Goal: Use online tool/utility: Utilize a website feature to perform a specific function

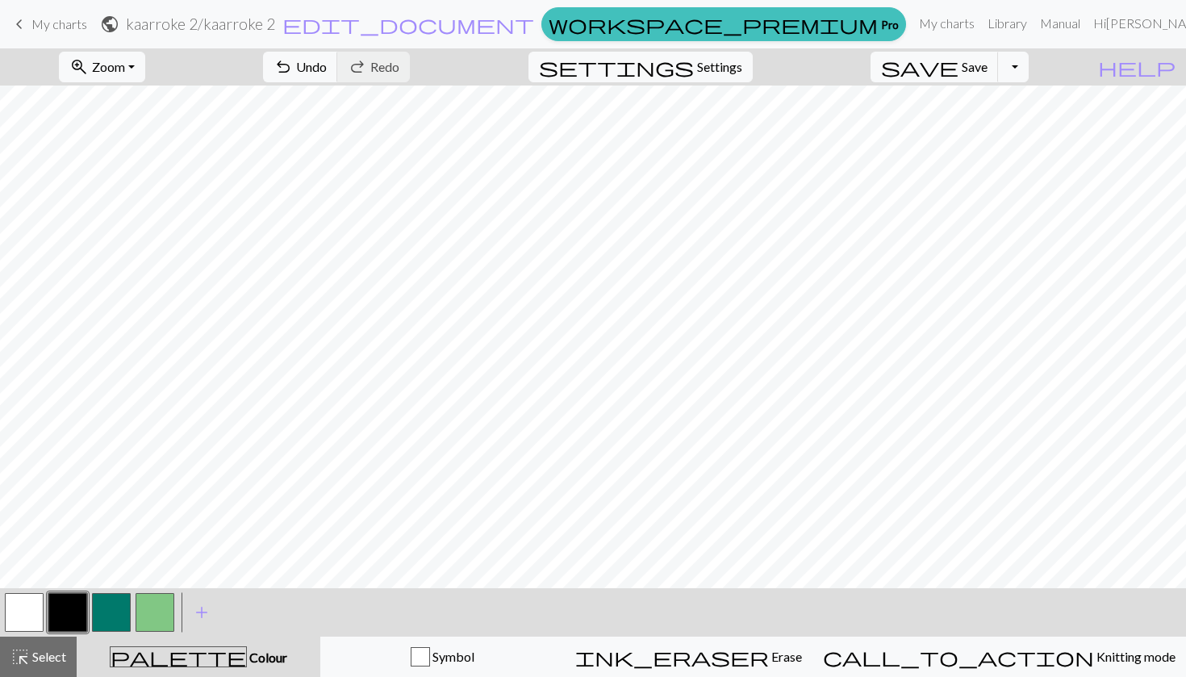
scroll to position [321, 0]
click at [17, 620] on button "button" at bounding box center [24, 612] width 39 height 39
click at [114, 611] on button "button" at bounding box center [111, 612] width 39 height 39
click at [27, 599] on button "button" at bounding box center [24, 612] width 39 height 39
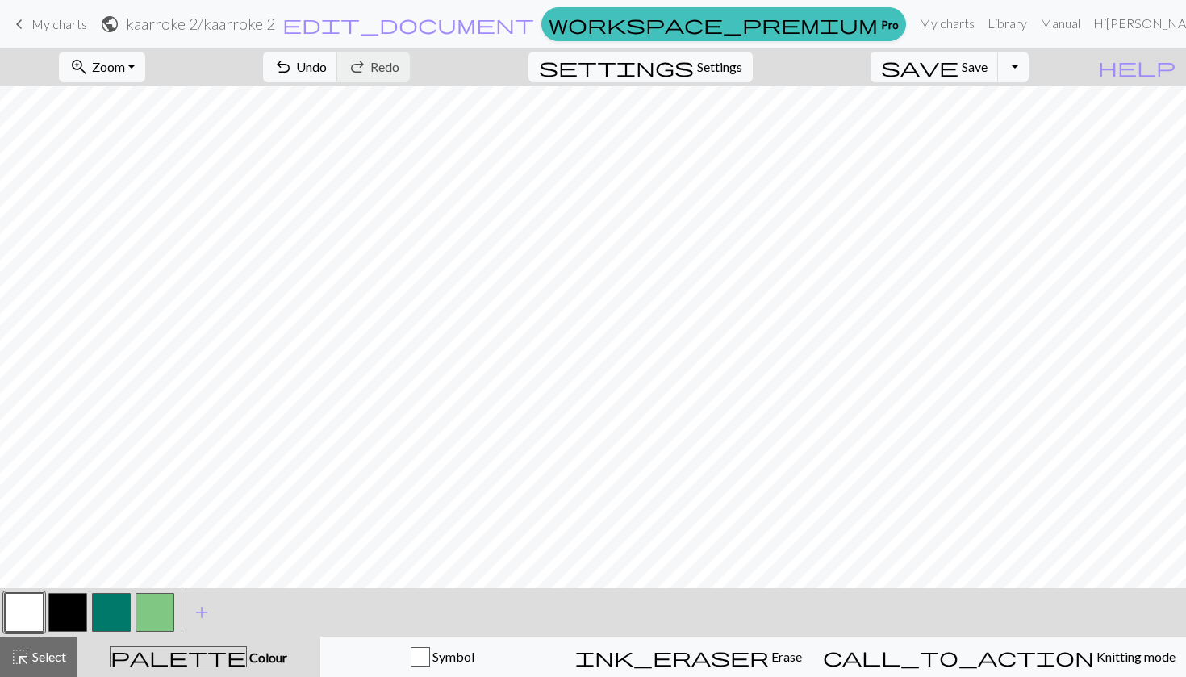
click at [111, 614] on button "button" at bounding box center [111, 612] width 39 height 39
click at [79, 607] on button "button" at bounding box center [67, 612] width 39 height 39
click at [19, 616] on button "button" at bounding box center [24, 612] width 39 height 39
click at [63, 616] on button "button" at bounding box center [67, 612] width 39 height 39
click at [117, 612] on button "button" at bounding box center [111, 612] width 39 height 39
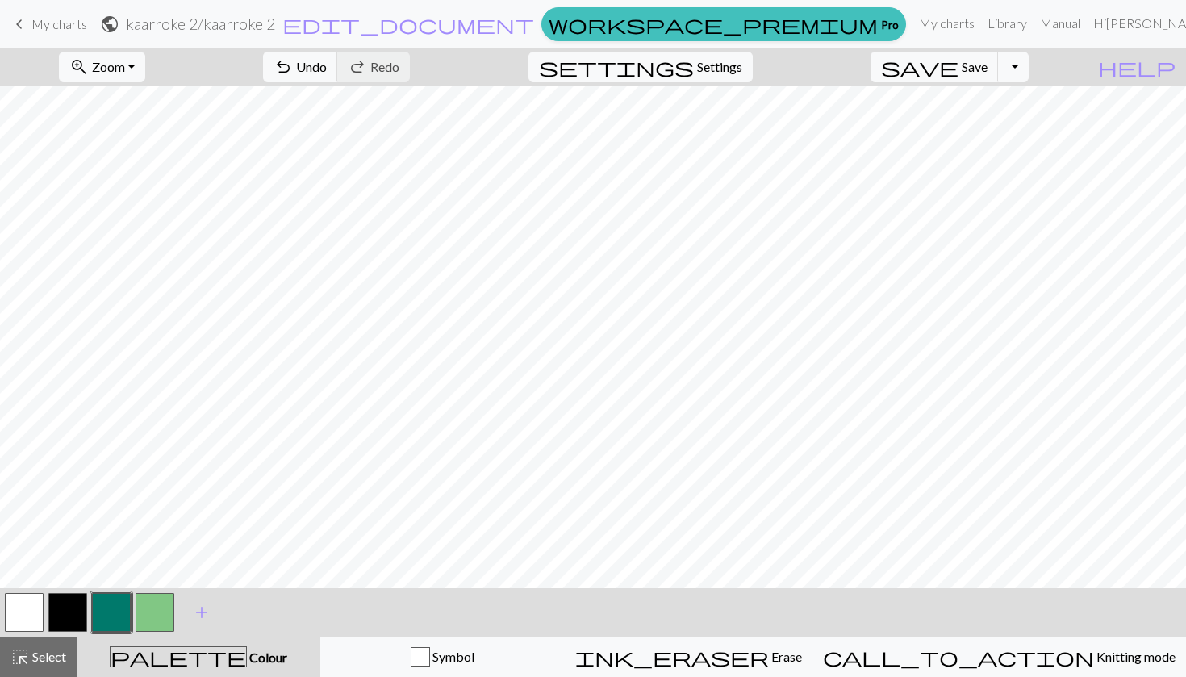
click at [72, 617] on button "button" at bounding box center [67, 612] width 39 height 39
click at [73, 614] on button "button" at bounding box center [67, 612] width 39 height 39
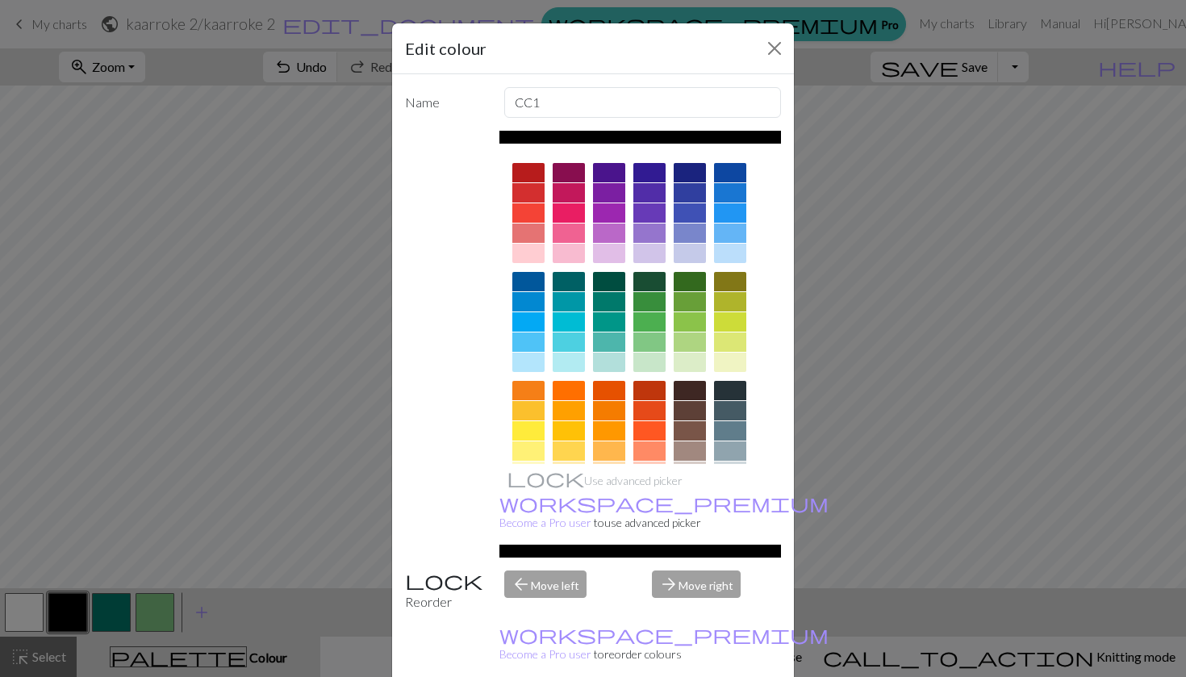
click at [27, 614] on div "Edit colour Name CC1 Use advanced picker workspace_premium Become a Pro user to…" at bounding box center [593, 338] width 1186 height 677
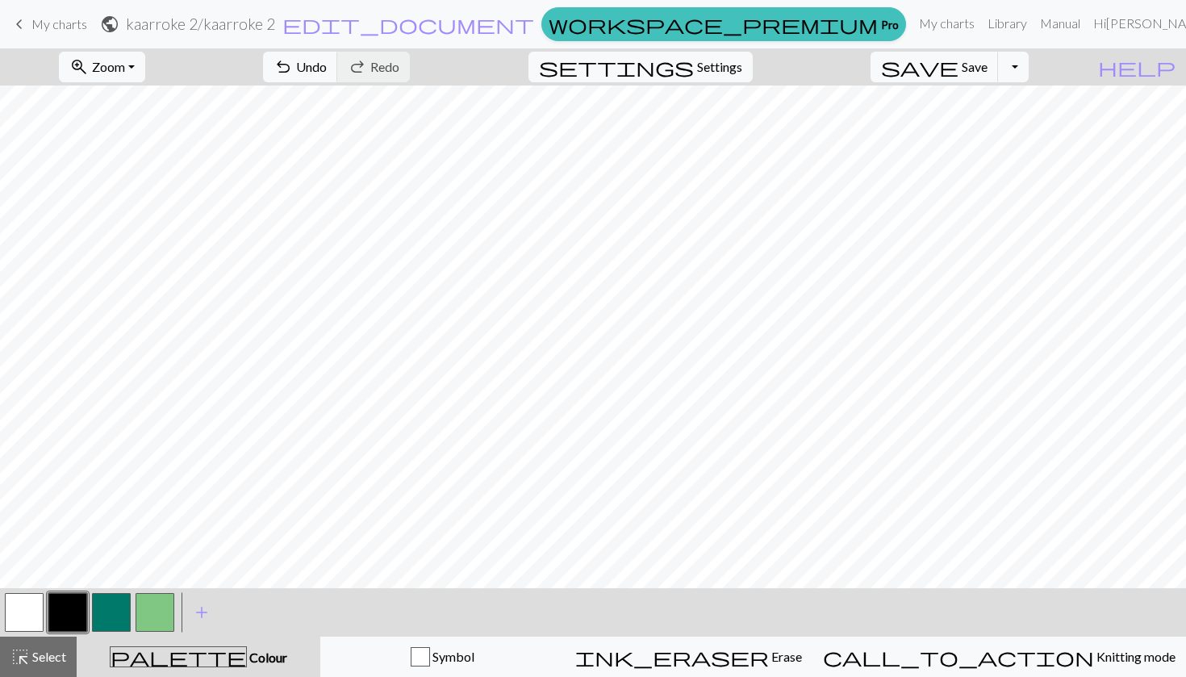
click at [27, 614] on button "button" at bounding box center [24, 612] width 39 height 39
click at [72, 616] on button "button" at bounding box center [67, 612] width 39 height 39
click at [115, 607] on button "button" at bounding box center [111, 612] width 39 height 39
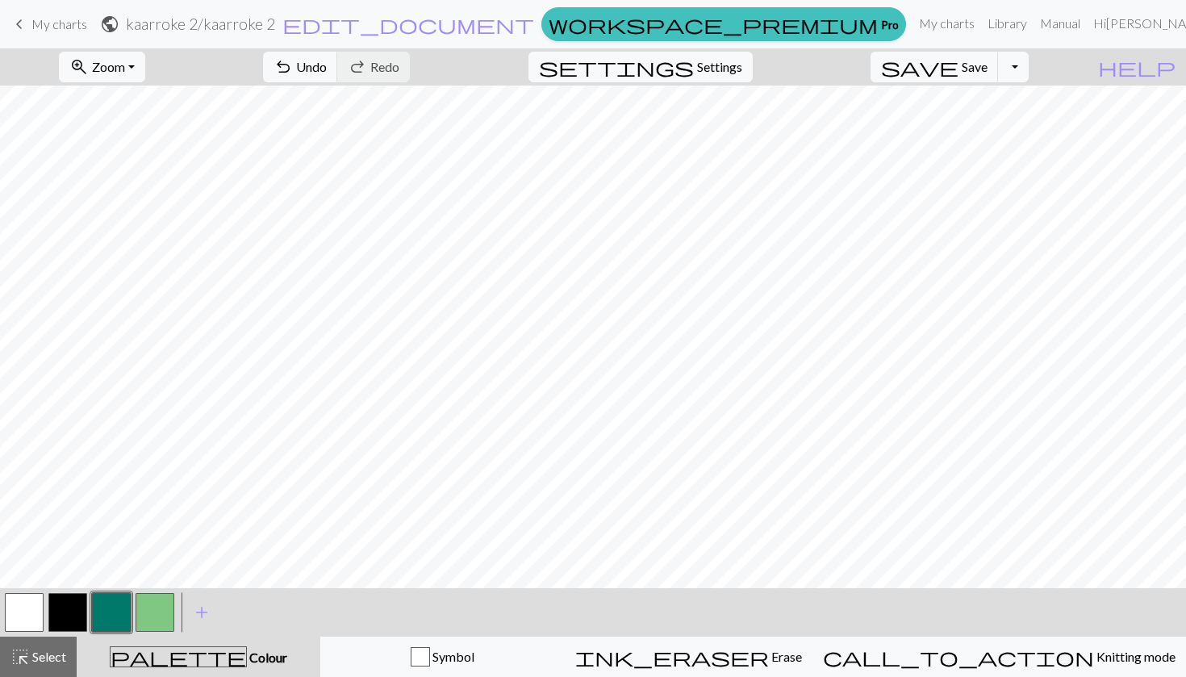
click at [158, 610] on button "button" at bounding box center [155, 612] width 39 height 39
click at [28, 616] on button "button" at bounding box center [24, 612] width 39 height 39
click at [153, 603] on button "button" at bounding box center [155, 612] width 39 height 39
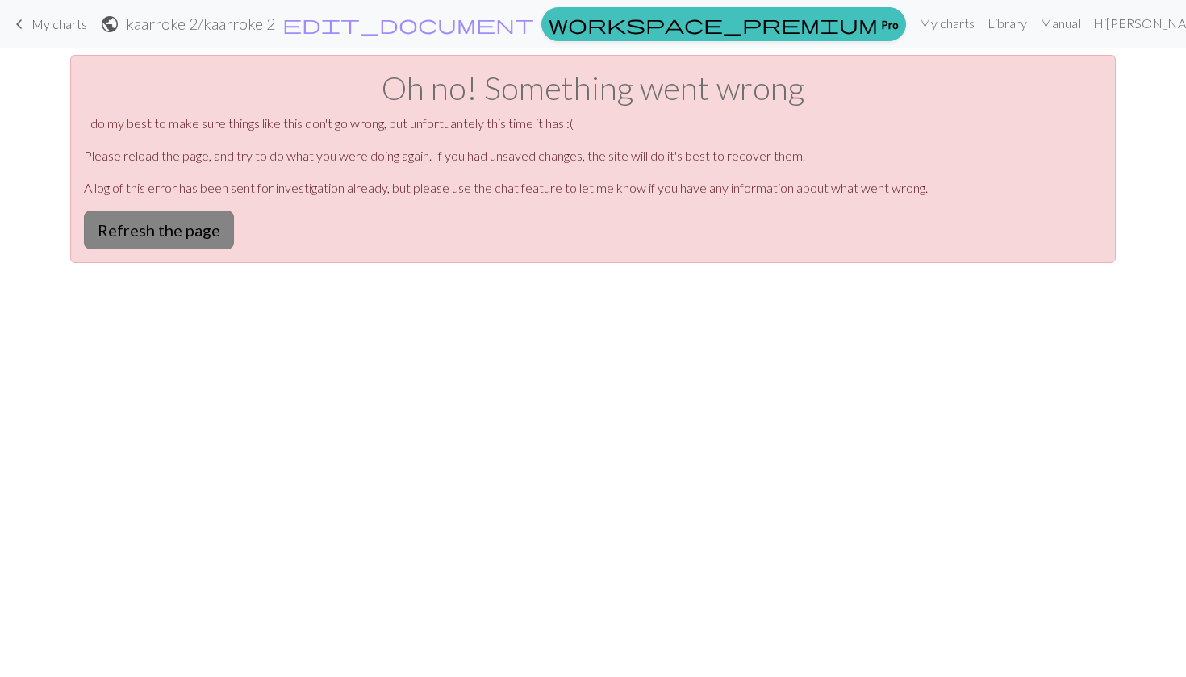
scroll to position [0, 0]
click at [153, 237] on button "Refresh the page" at bounding box center [159, 230] width 150 height 39
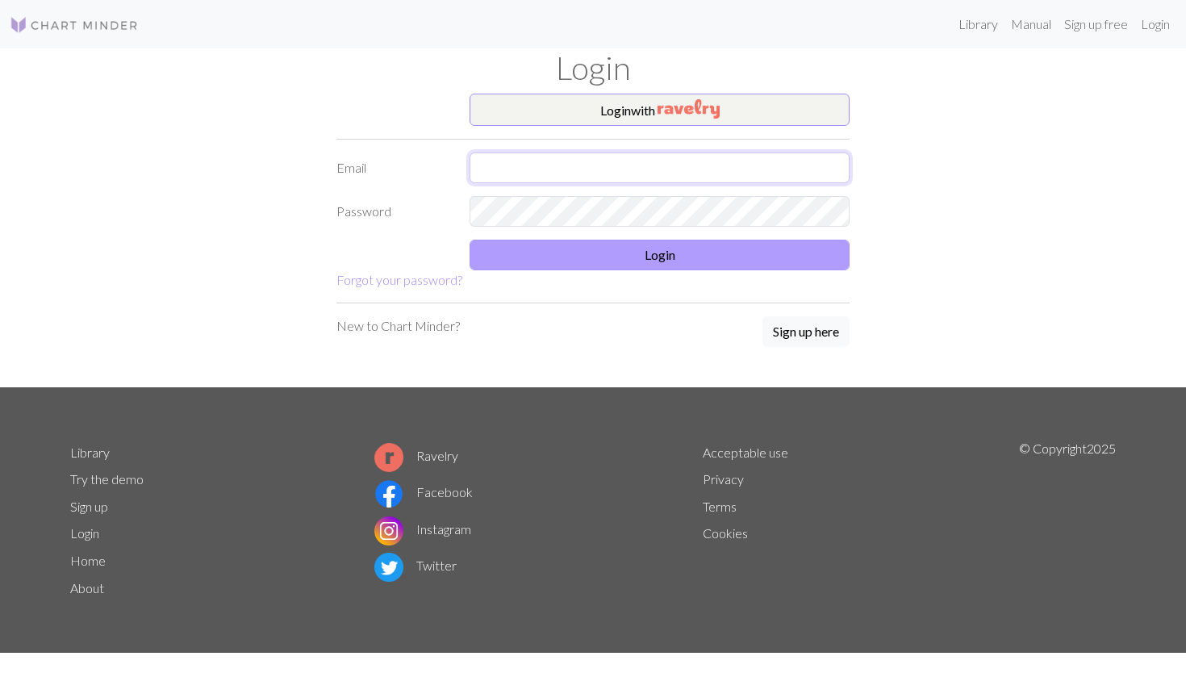
type input "[EMAIL_ADDRESS][DOMAIN_NAME]"
click at [642, 258] on button "Login" at bounding box center [660, 255] width 380 height 31
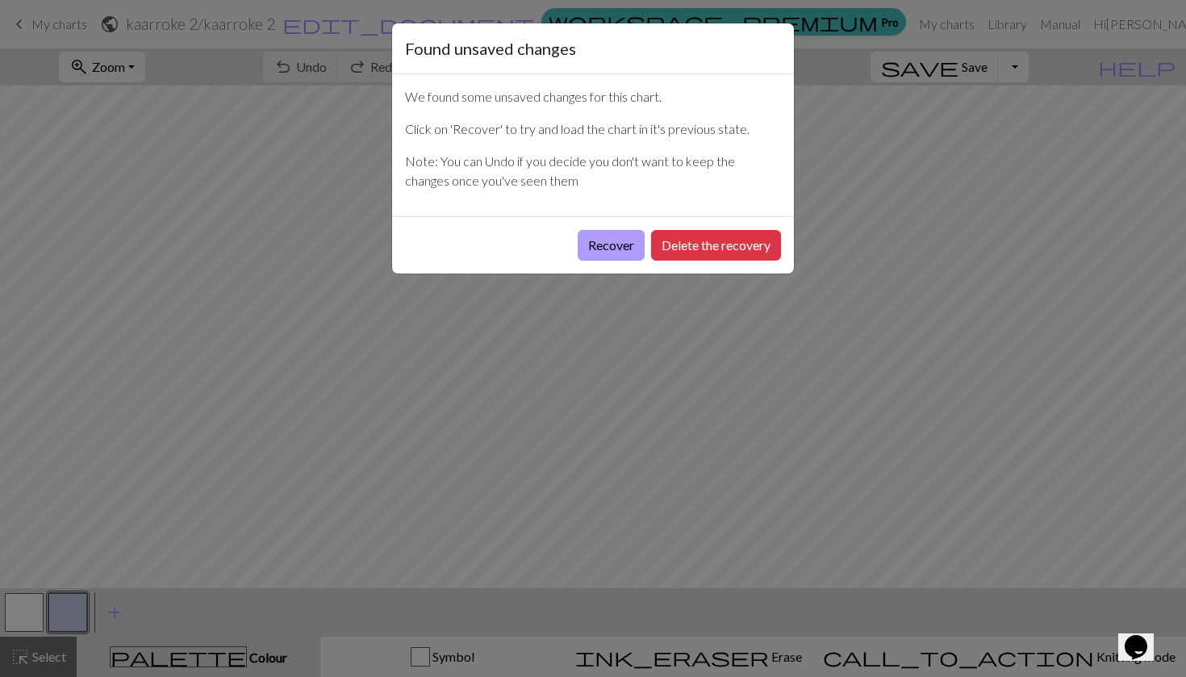
click at [617, 252] on button "Recover" at bounding box center [611, 245] width 67 height 31
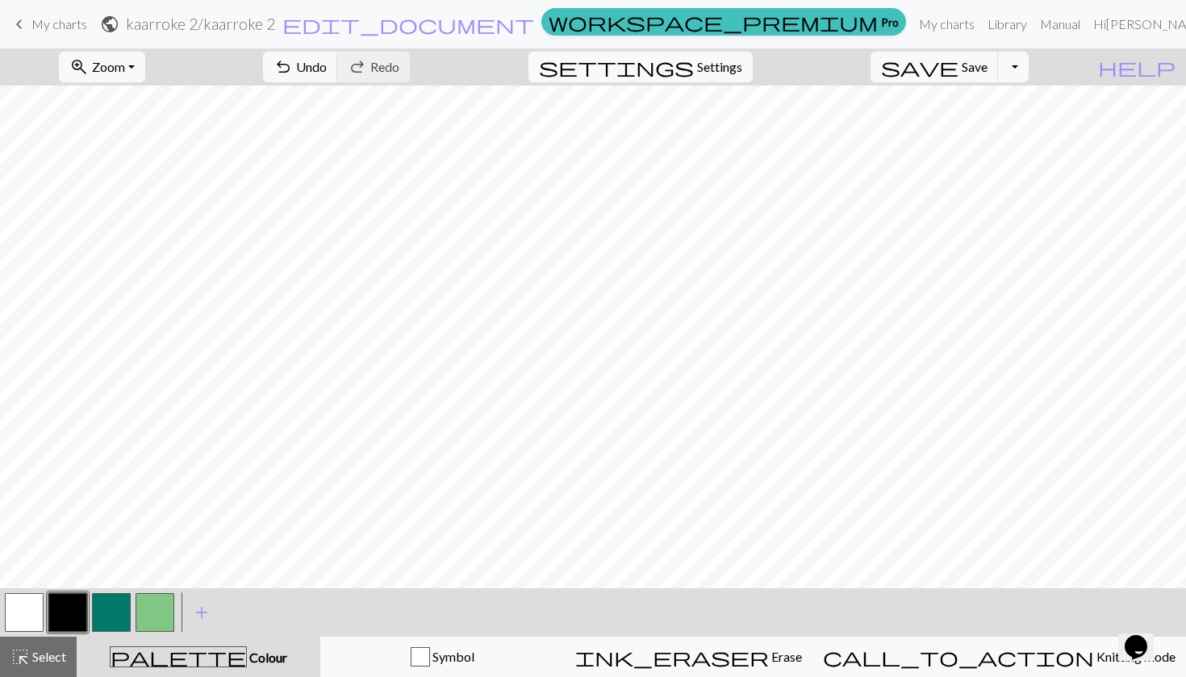
scroll to position [336, 0]
click at [29, 620] on button "button" at bounding box center [24, 612] width 39 height 39
click at [155, 603] on button "button" at bounding box center [155, 612] width 39 height 39
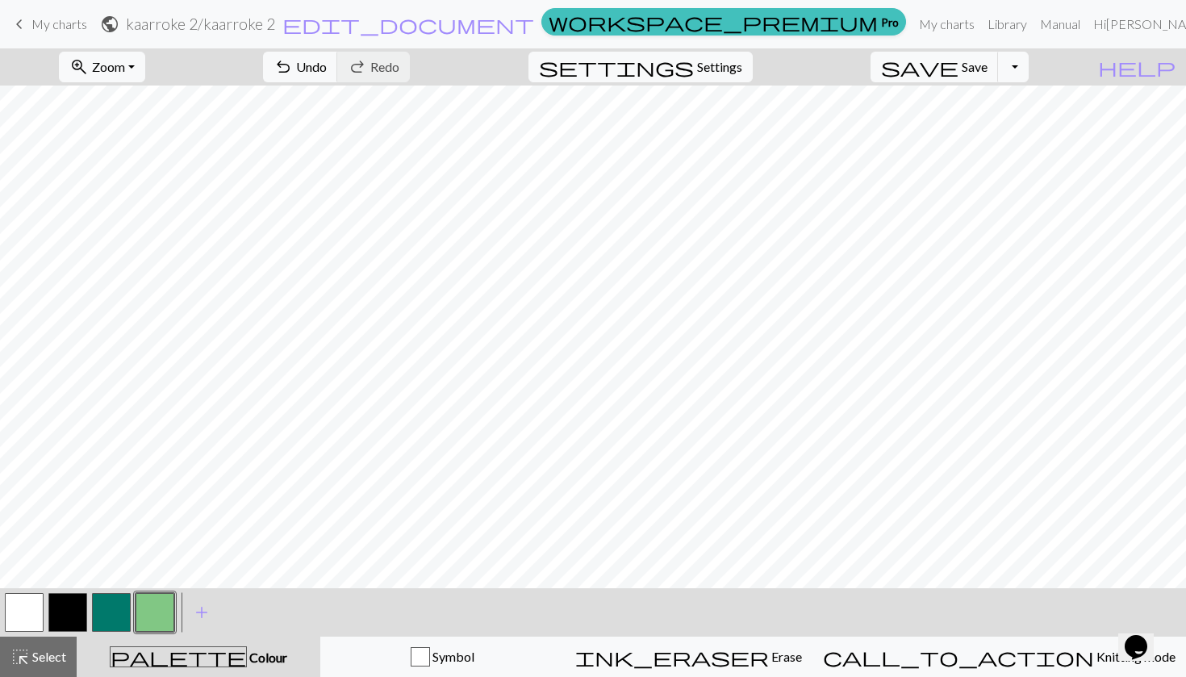
click at [58, 610] on button "button" at bounding box center [67, 612] width 39 height 39
click at [107, 616] on button "button" at bounding box center [111, 612] width 39 height 39
click at [66, 614] on button "button" at bounding box center [67, 612] width 39 height 39
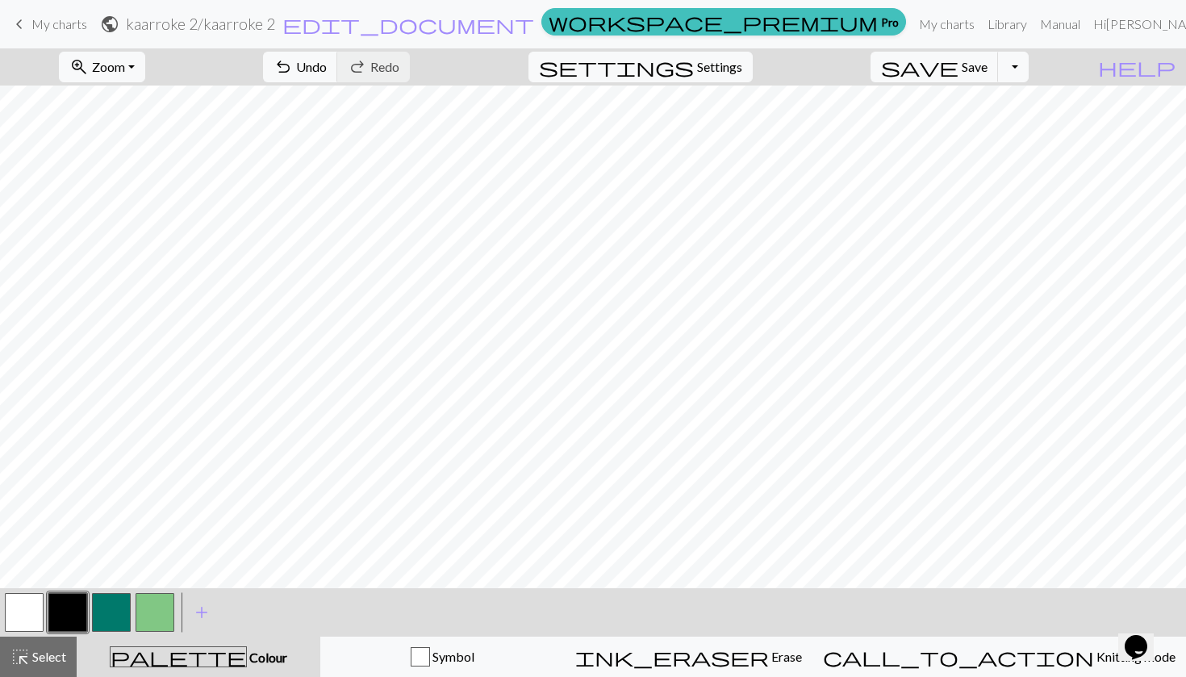
click at [27, 609] on button "button" at bounding box center [24, 612] width 39 height 39
click at [109, 611] on button "button" at bounding box center [111, 612] width 39 height 39
click at [69, 602] on button "button" at bounding box center [67, 612] width 39 height 39
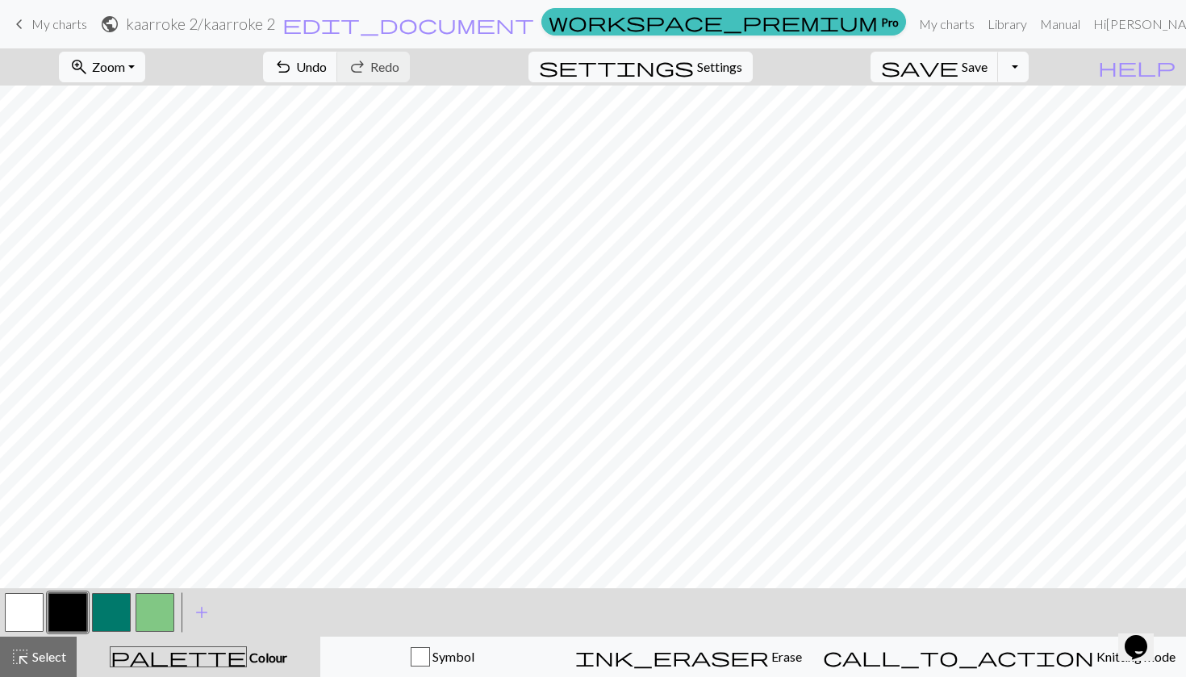
click at [121, 615] on button "button" at bounding box center [111, 612] width 39 height 39
click at [64, 606] on button "button" at bounding box center [67, 612] width 39 height 39
click at [145, 615] on button "button" at bounding box center [155, 612] width 39 height 39
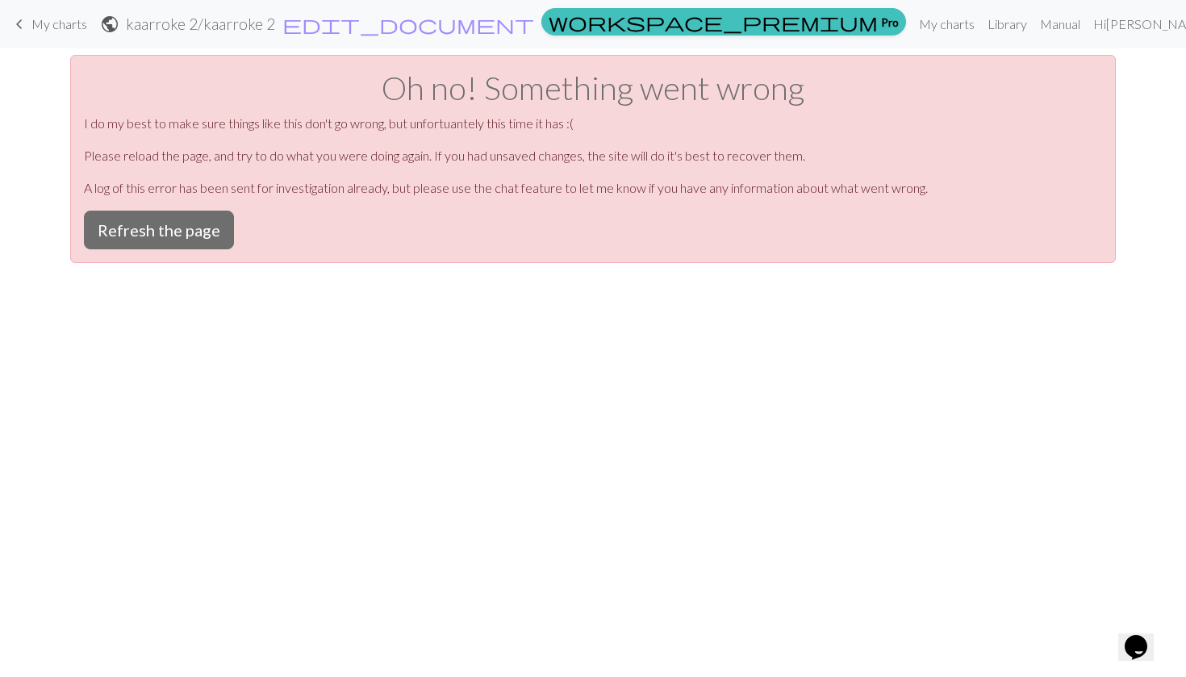
scroll to position [0, 0]
click at [162, 242] on button "Refresh the page" at bounding box center [159, 230] width 150 height 39
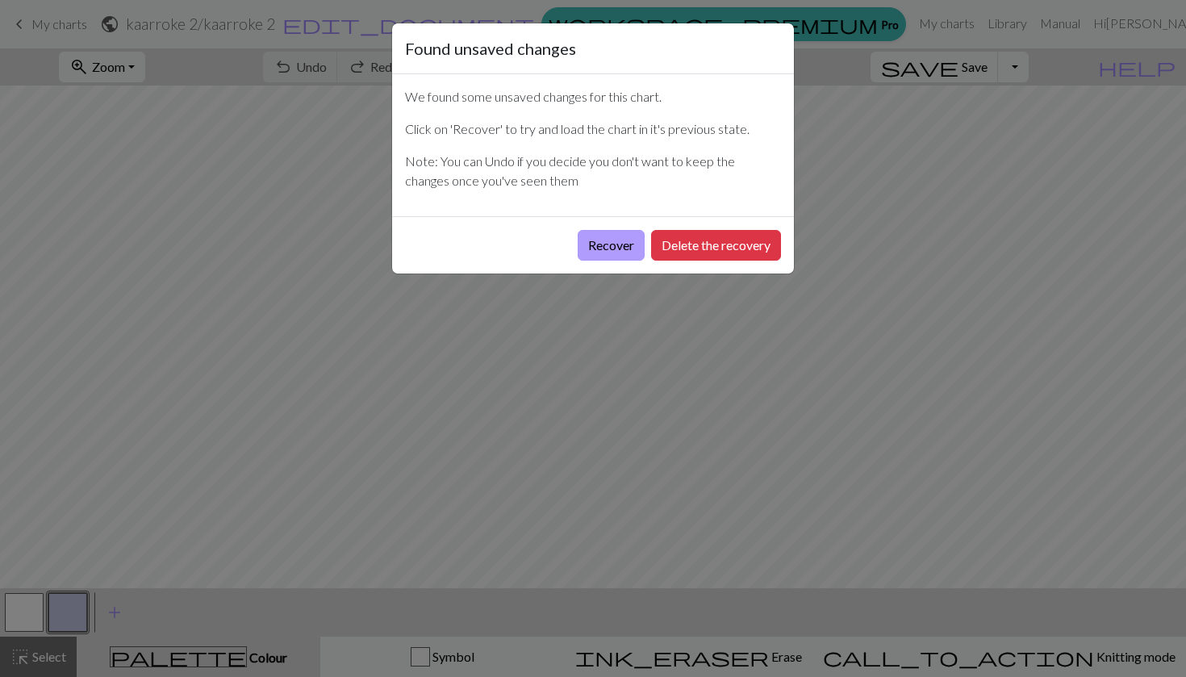
click at [608, 252] on button "Recover" at bounding box center [611, 245] width 67 height 31
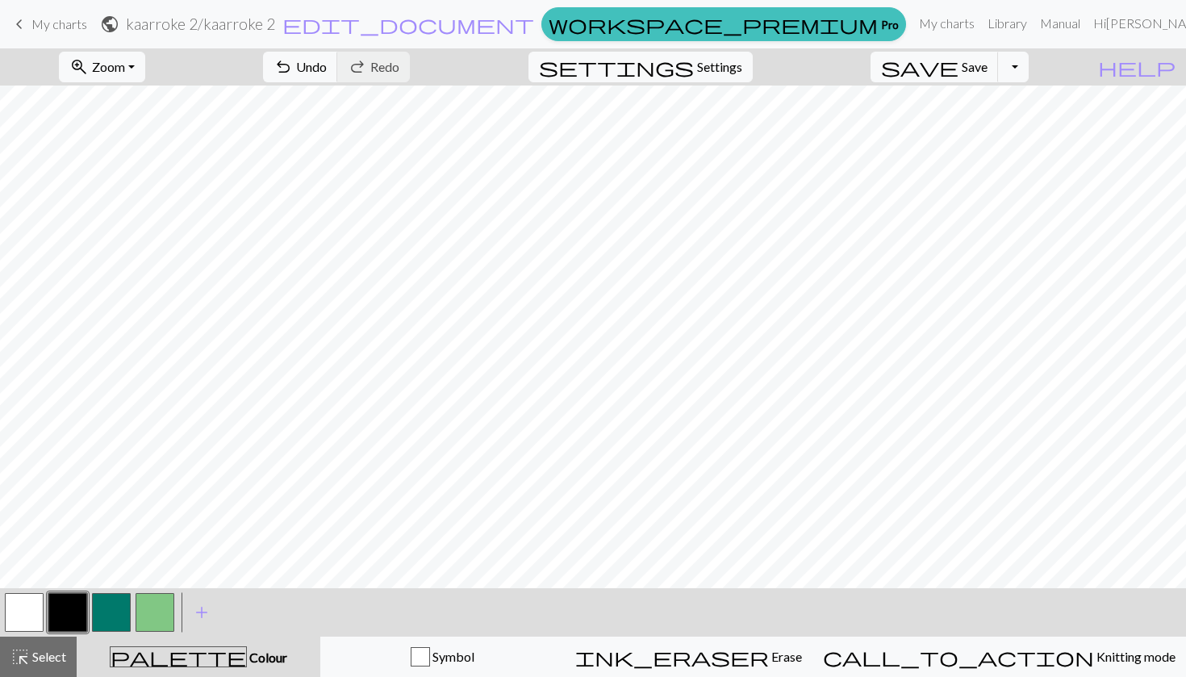
scroll to position [384, 0]
click at [29, 612] on button "button" at bounding box center [24, 612] width 39 height 39
click at [69, 614] on button "button" at bounding box center [67, 612] width 39 height 39
click at [36, 612] on button "button" at bounding box center [24, 612] width 39 height 39
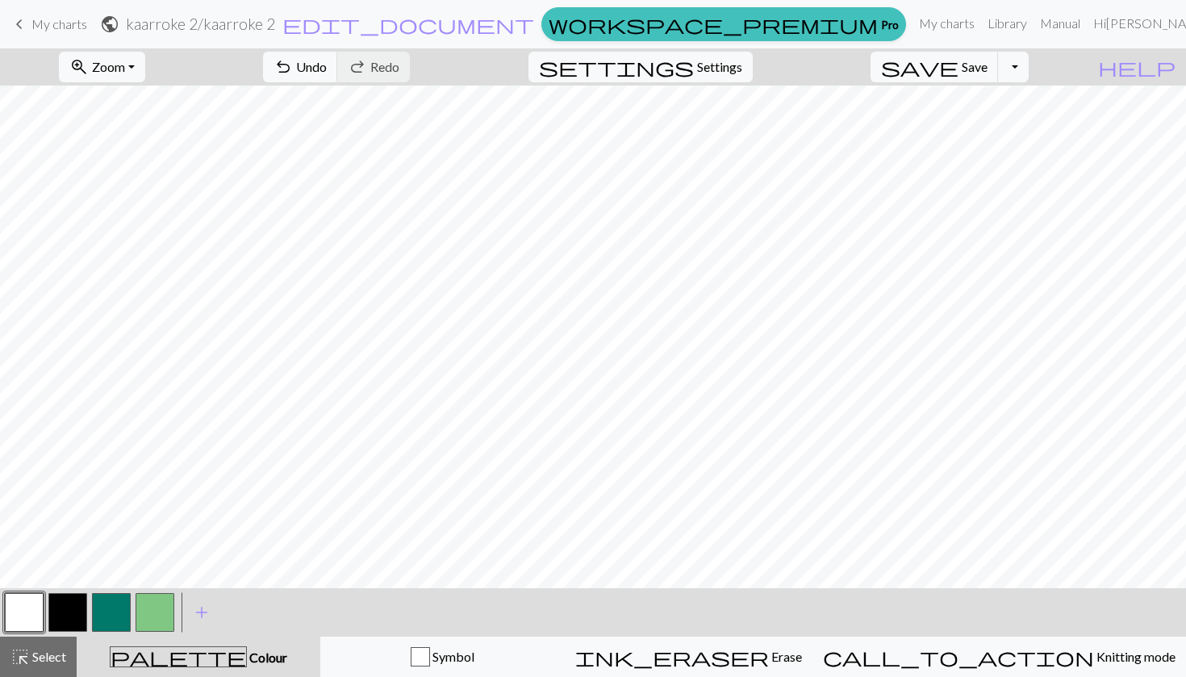
click at [65, 607] on button "button" at bounding box center [67, 612] width 39 height 39
click at [115, 617] on button "button" at bounding box center [111, 612] width 39 height 39
click at [68, 612] on button "button" at bounding box center [67, 612] width 39 height 39
click at [31, 611] on button "button" at bounding box center [24, 612] width 39 height 39
click at [67, 613] on button "button" at bounding box center [67, 612] width 39 height 39
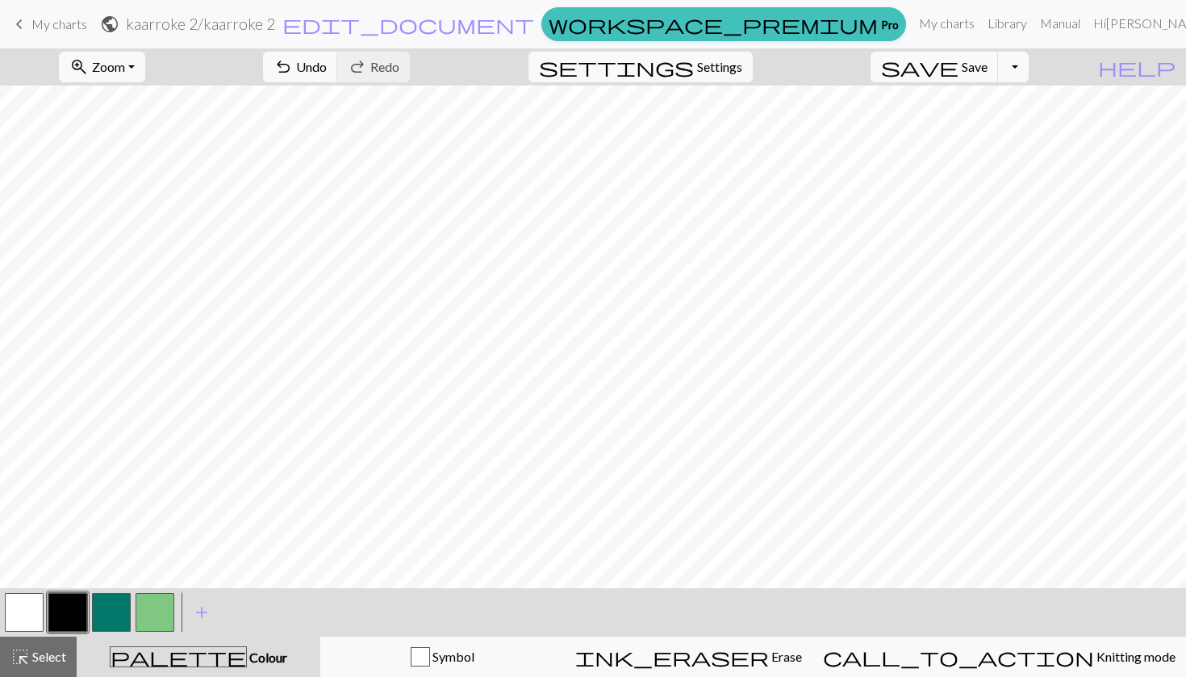
click at [27, 611] on button "button" at bounding box center [24, 612] width 39 height 39
click at [79, 606] on button "button" at bounding box center [67, 612] width 39 height 39
click at [32, 608] on button "button" at bounding box center [24, 612] width 39 height 39
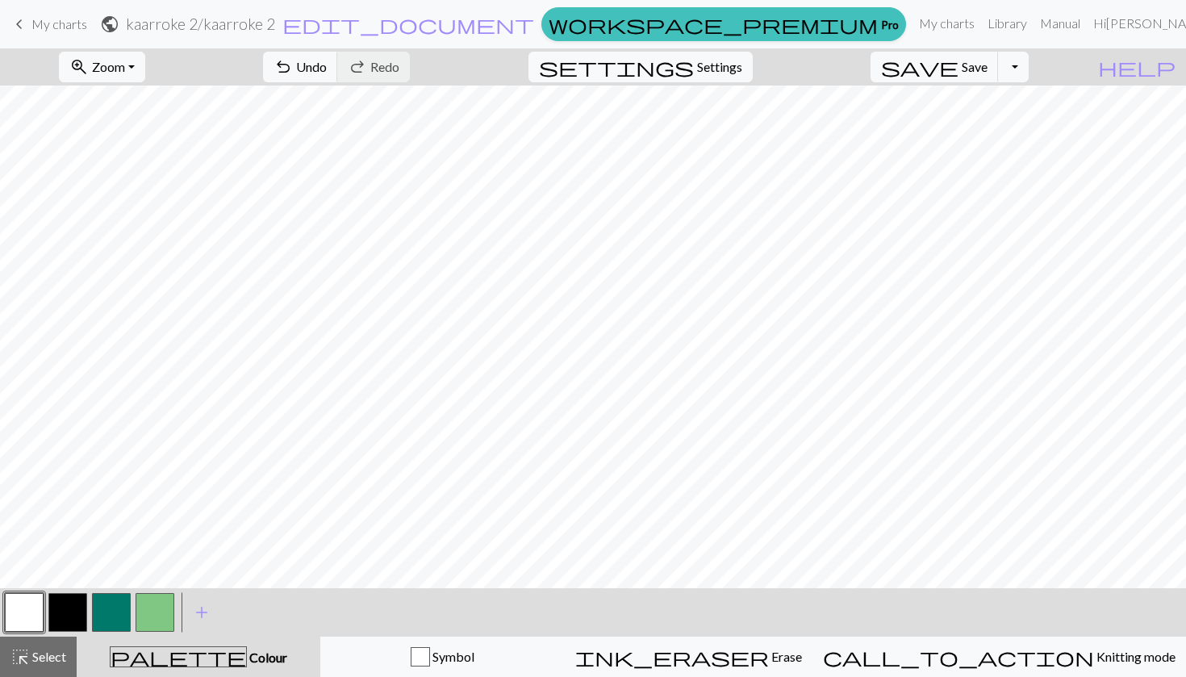
click at [165, 607] on button "button" at bounding box center [155, 612] width 39 height 39
click at [39, 610] on button "button" at bounding box center [24, 612] width 39 height 39
click at [114, 599] on button "button" at bounding box center [111, 612] width 39 height 39
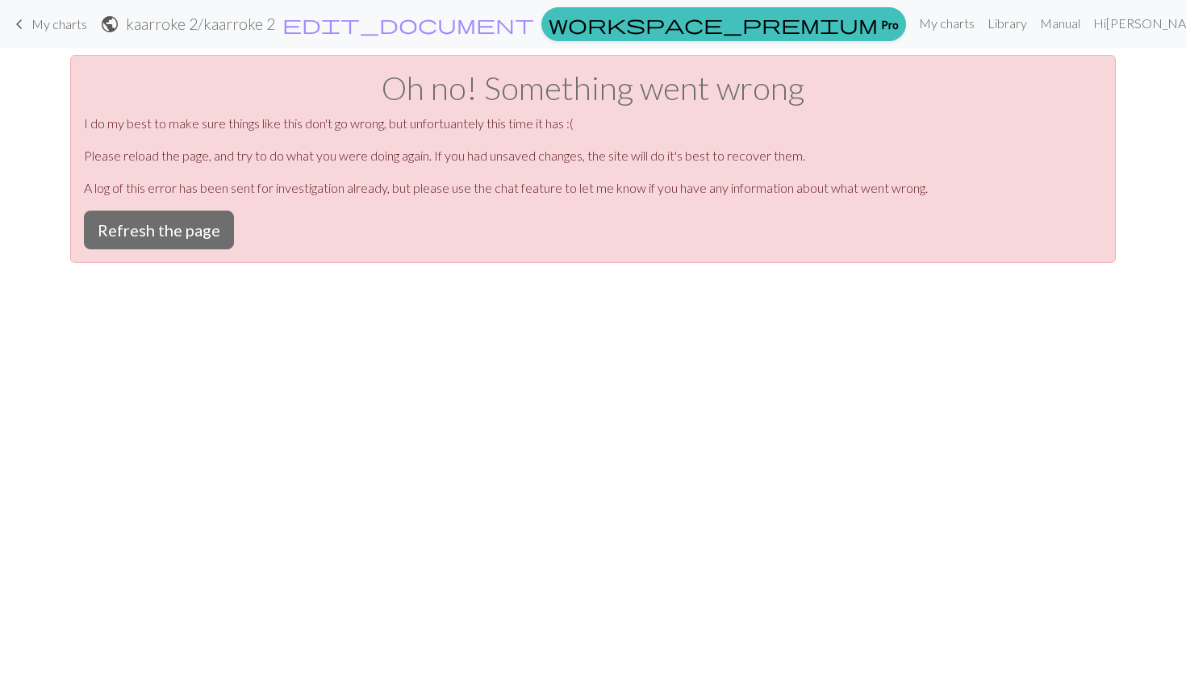
scroll to position [0, 0]
click at [176, 242] on button "Refresh the page" at bounding box center [159, 230] width 150 height 39
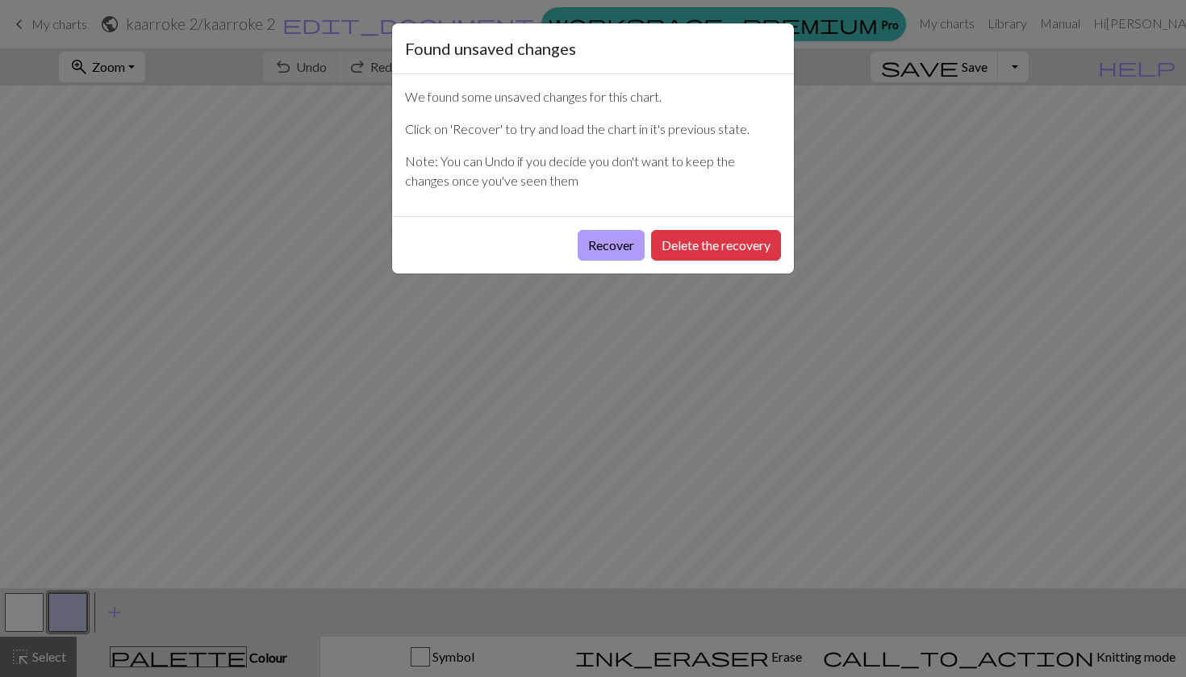
click at [617, 252] on button "Recover" at bounding box center [611, 245] width 67 height 31
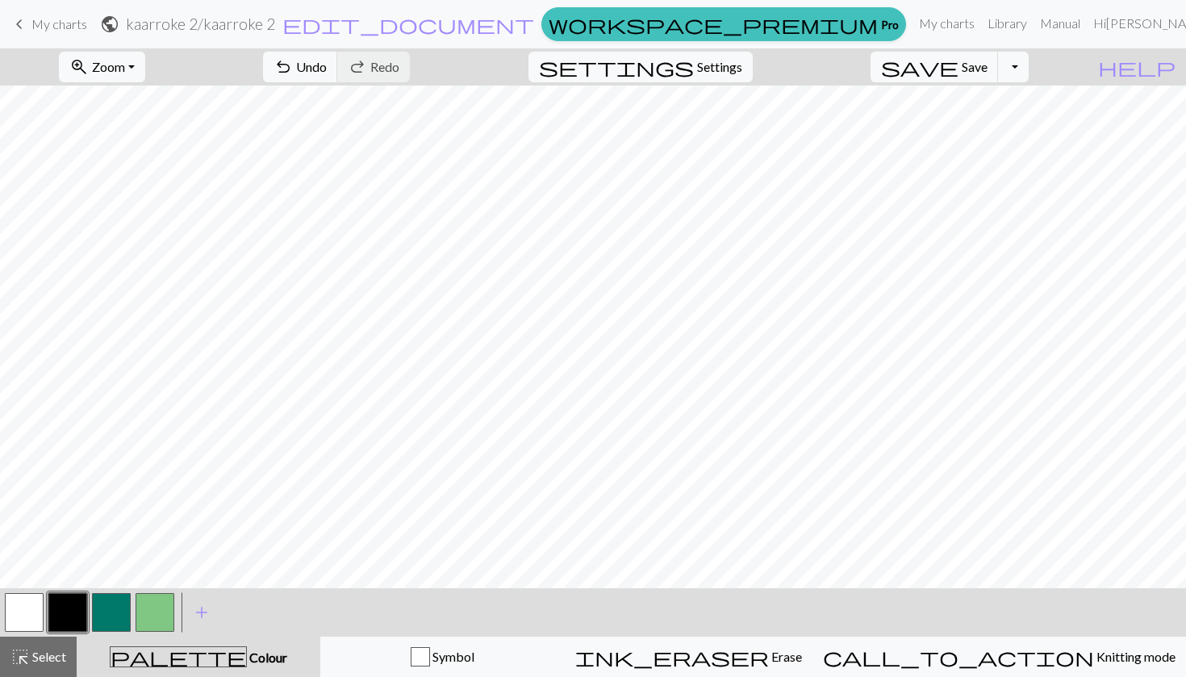
scroll to position [349, 0]
click at [22, 603] on button "button" at bounding box center [24, 612] width 39 height 39
click at [67, 603] on button "button" at bounding box center [67, 612] width 39 height 39
click at [26, 617] on button "button" at bounding box center [24, 612] width 39 height 39
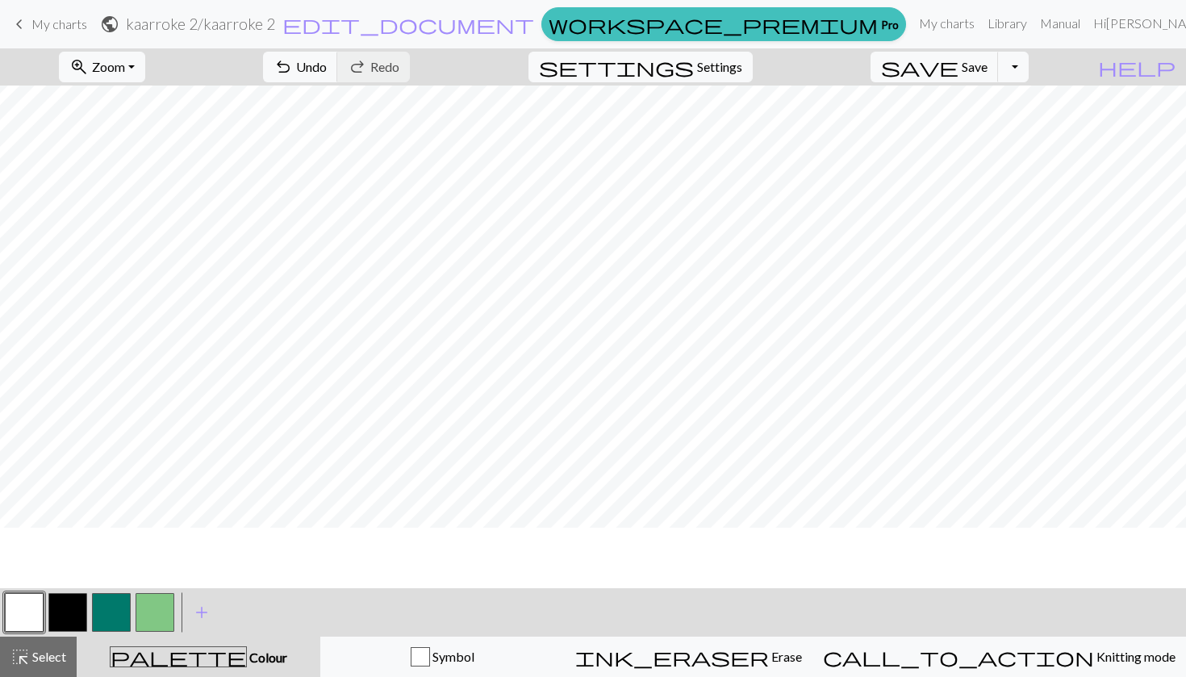
scroll to position [305, 0]
click at [76, 602] on button "button" at bounding box center [67, 612] width 39 height 39
click at [118, 606] on button "button" at bounding box center [111, 612] width 39 height 39
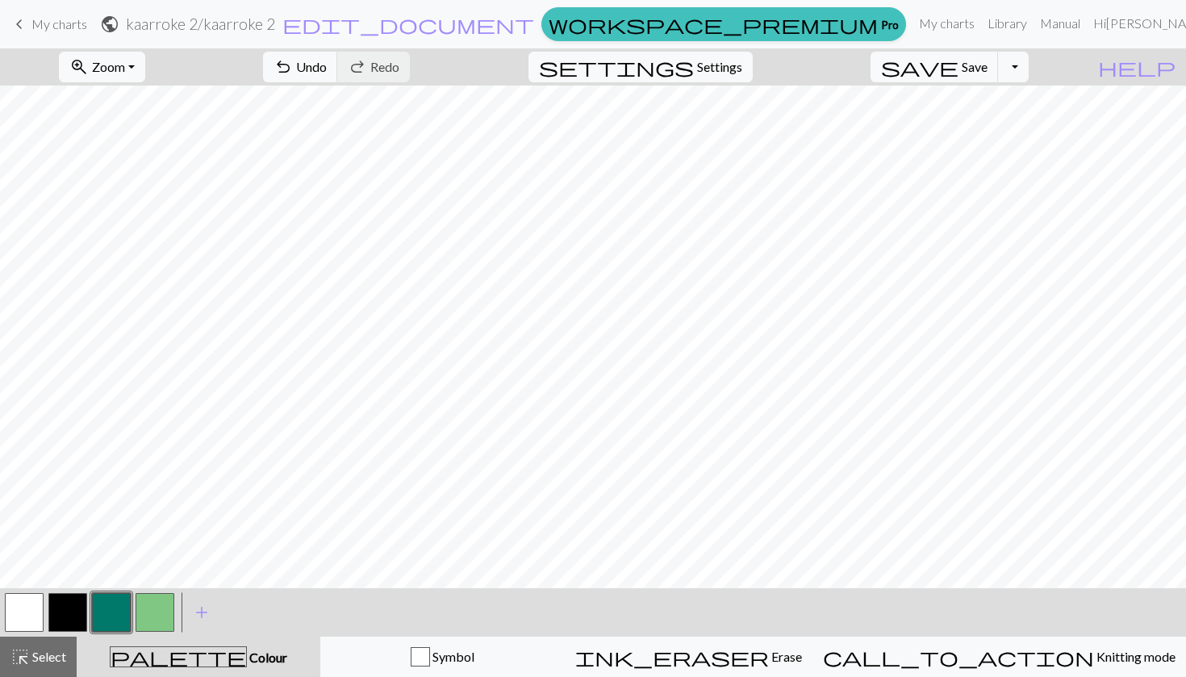
click at [65, 615] on button "button" at bounding box center [67, 612] width 39 height 39
click at [122, 609] on button "button" at bounding box center [111, 612] width 39 height 39
click at [63, 601] on button "button" at bounding box center [67, 612] width 39 height 39
click at [27, 612] on button "button" at bounding box center [24, 612] width 39 height 39
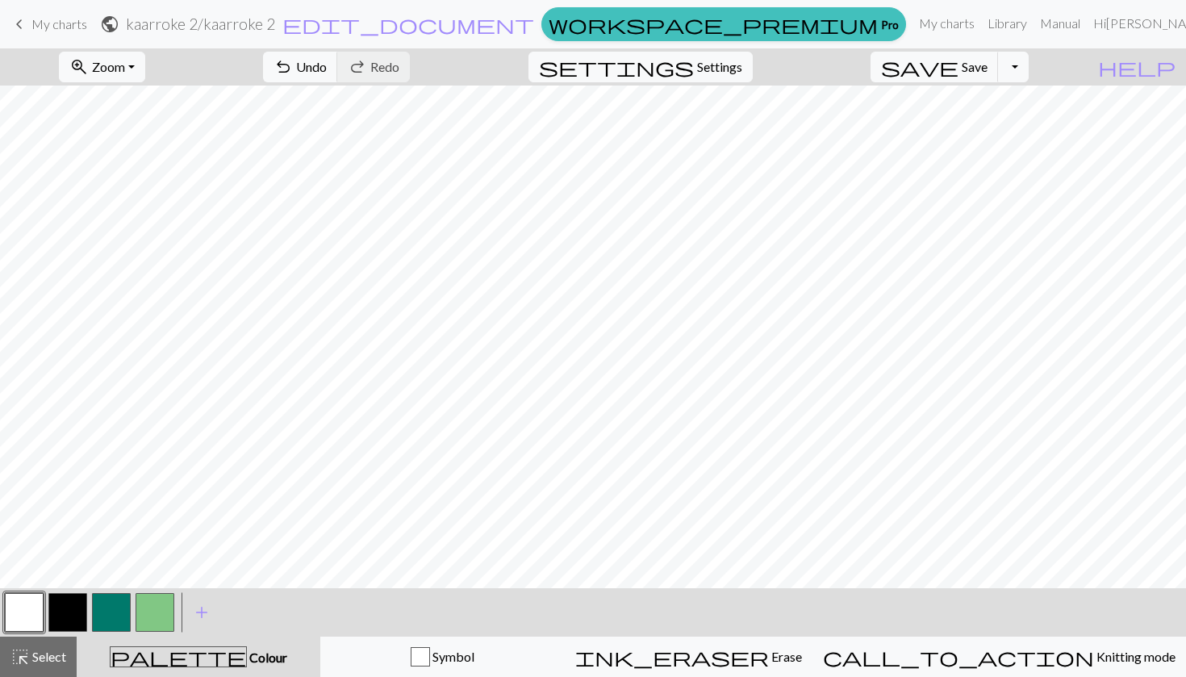
click at [165, 612] on button "button" at bounding box center [155, 612] width 39 height 39
click at [31, 604] on button "button" at bounding box center [24, 612] width 39 height 39
click at [72, 607] on button "button" at bounding box center [67, 612] width 39 height 39
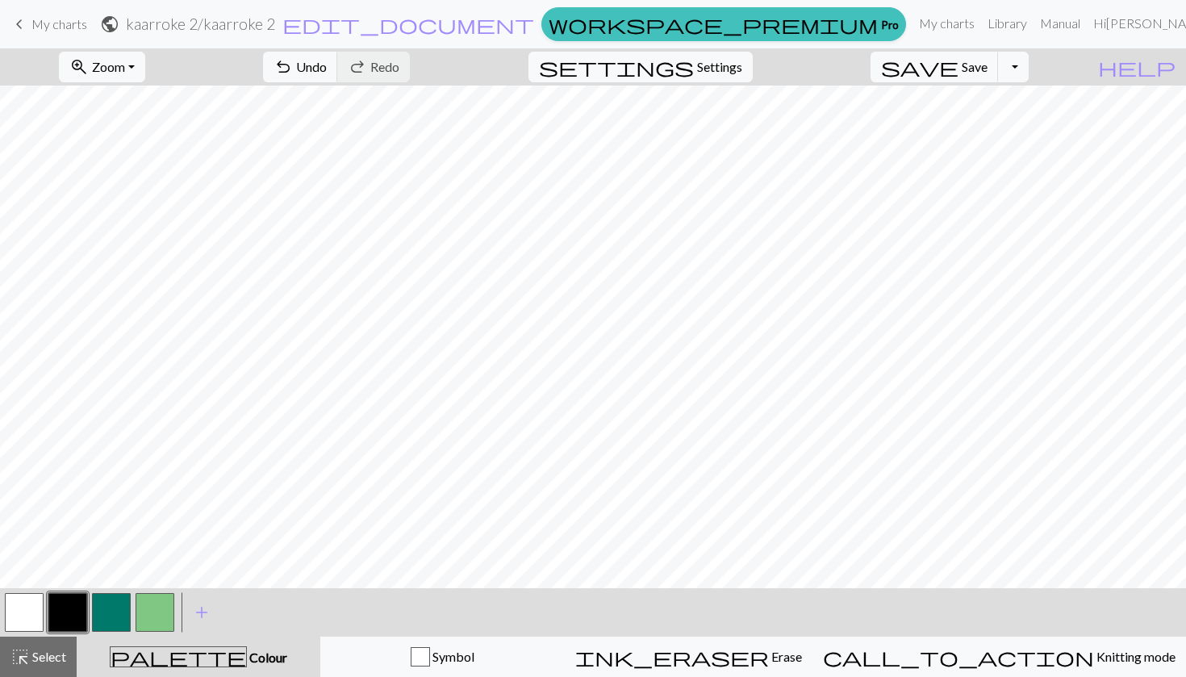
click at [108, 615] on button "button" at bounding box center [111, 612] width 39 height 39
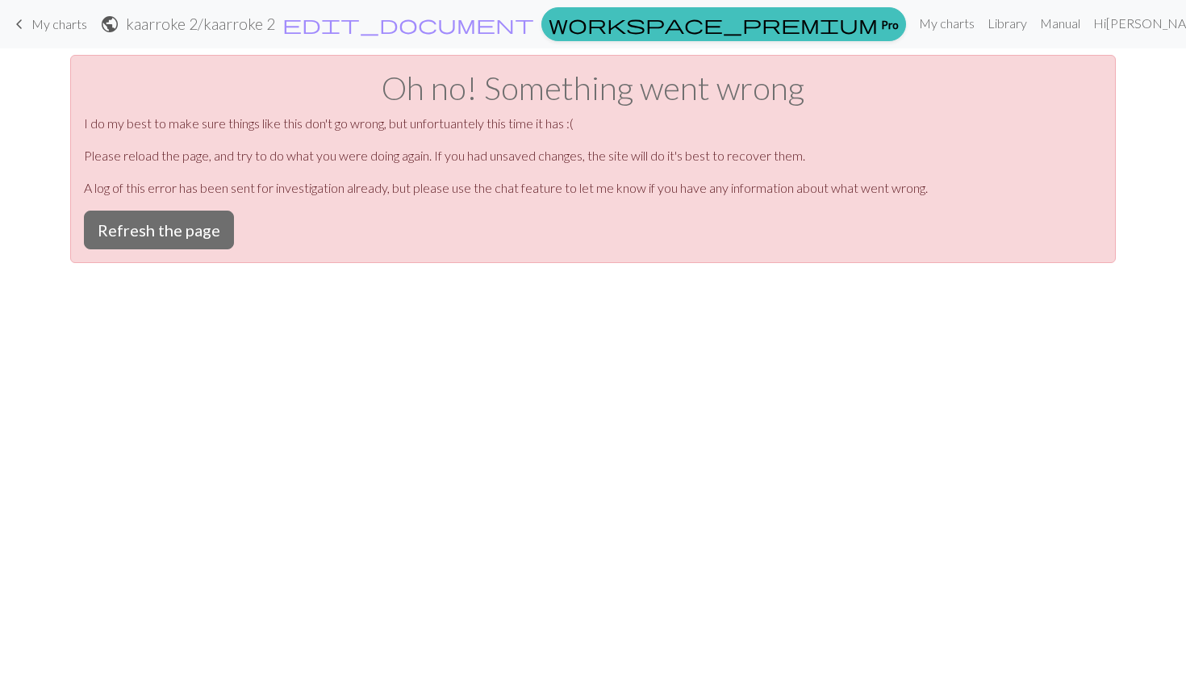
scroll to position [0, 0]
click at [157, 240] on button "Refresh the page" at bounding box center [159, 230] width 150 height 39
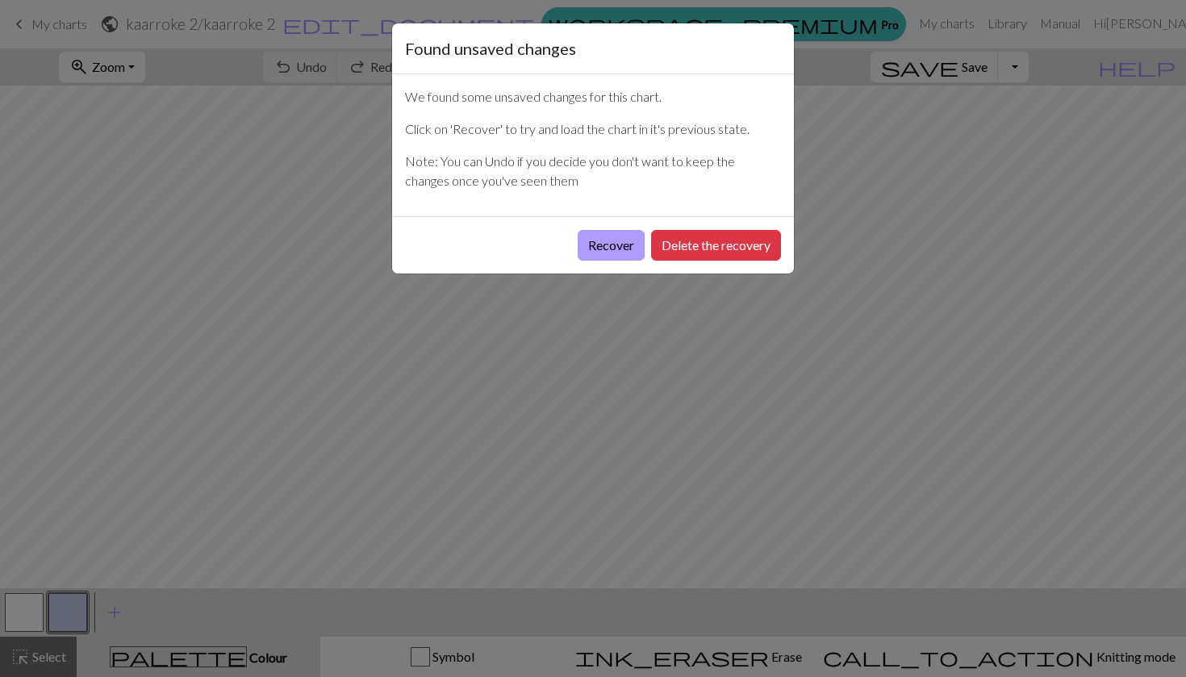
click at [605, 248] on button "Recover" at bounding box center [611, 245] width 67 height 31
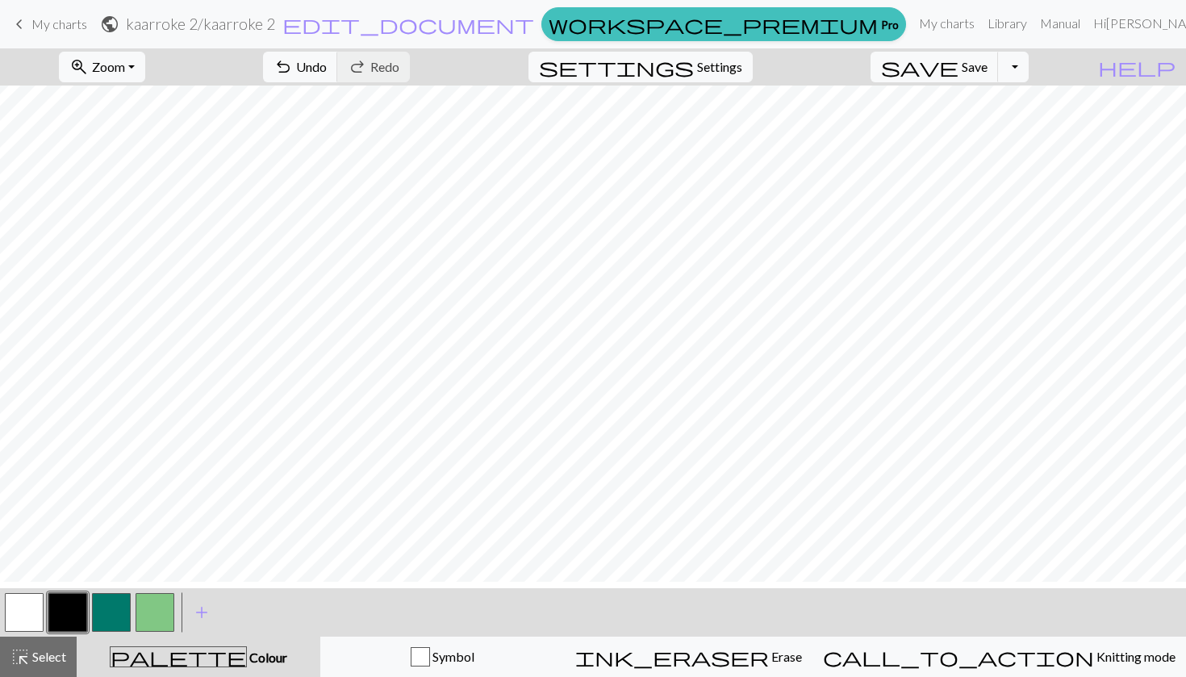
scroll to position [425, 0]
click at [161, 608] on button "button" at bounding box center [155, 612] width 39 height 39
click at [72, 602] on button "button" at bounding box center [67, 612] width 39 height 39
click at [31, 607] on button "button" at bounding box center [24, 612] width 39 height 39
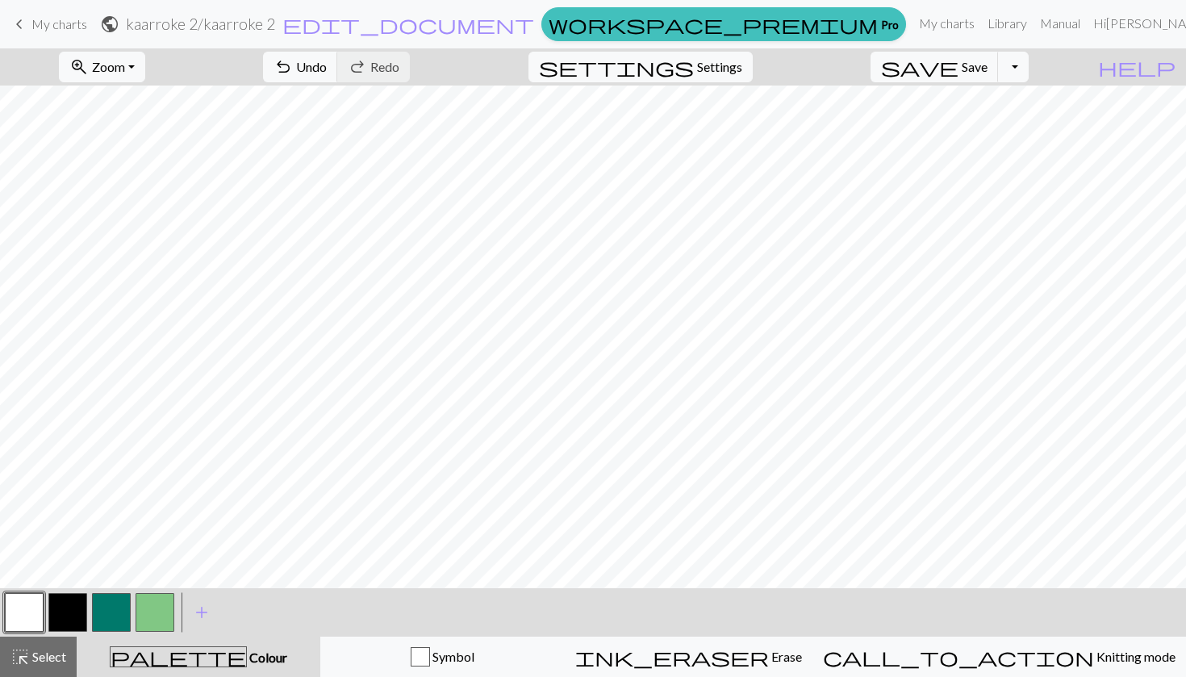
click at [160, 615] on button "button" at bounding box center [155, 612] width 39 height 39
click at [70, 606] on button "button" at bounding box center [67, 612] width 39 height 39
click at [21, 616] on button "button" at bounding box center [24, 612] width 39 height 39
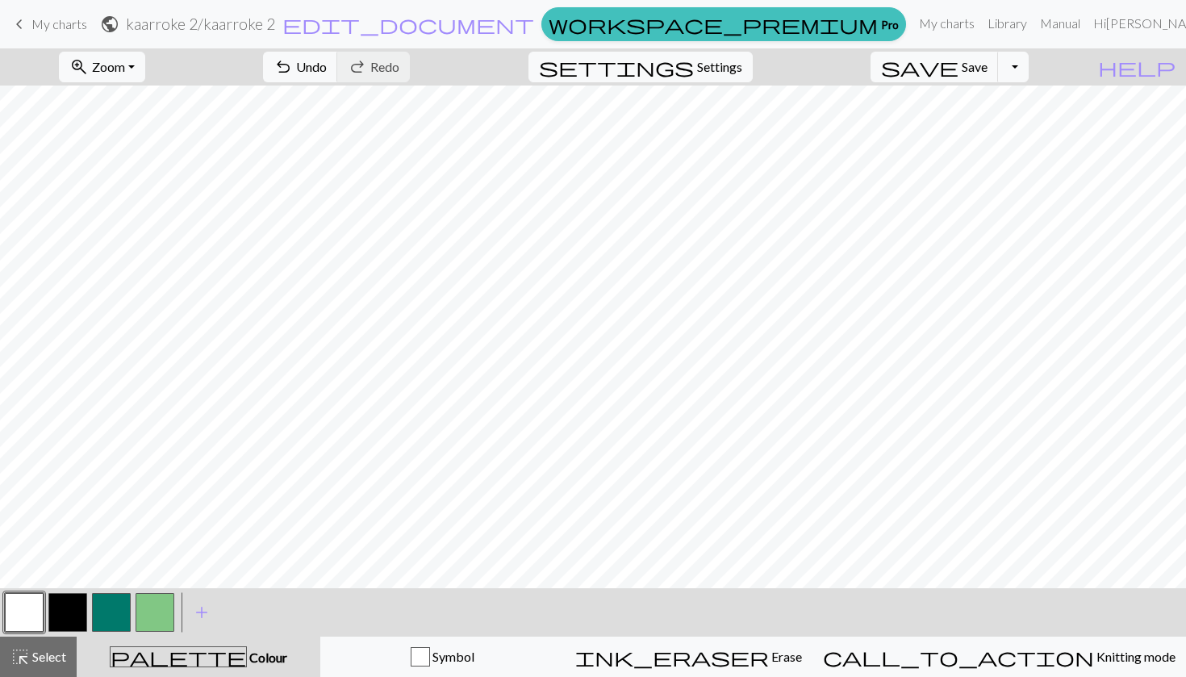
click at [63, 616] on button "button" at bounding box center [67, 612] width 39 height 39
click at [152, 610] on button "button" at bounding box center [155, 612] width 39 height 39
click at [61, 616] on button "button" at bounding box center [67, 612] width 39 height 39
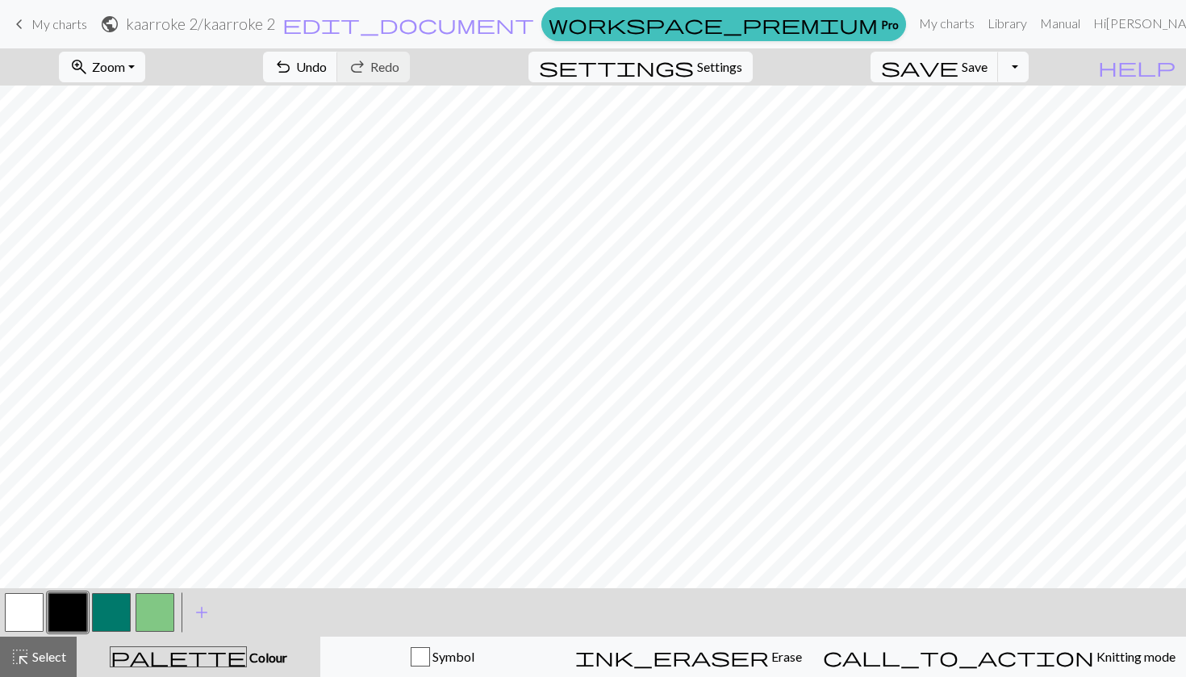
click at [33, 615] on button "button" at bounding box center [24, 612] width 39 height 39
